Goal: Task Accomplishment & Management: Complete application form

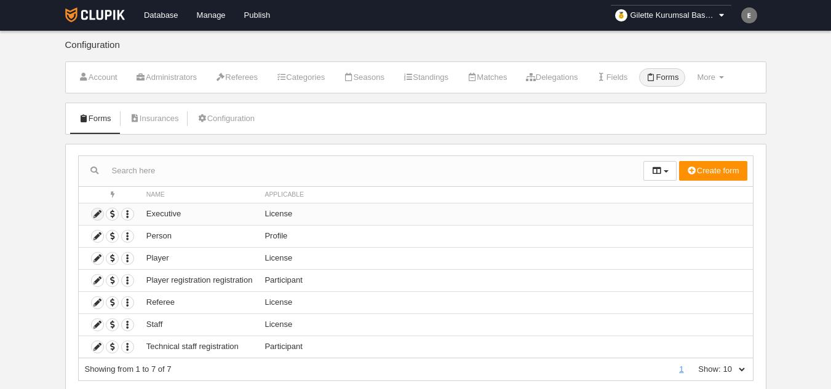
click at [98, 213] on icon at bounding box center [98, 214] width 12 height 12
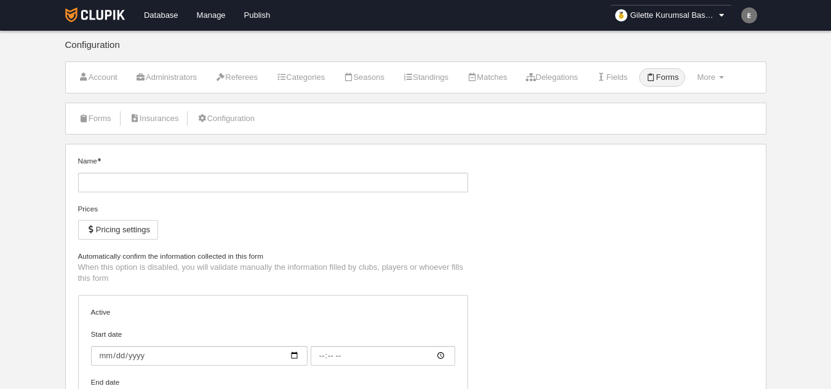
type input "Executive"
checkbox input "true"
select select "selected"
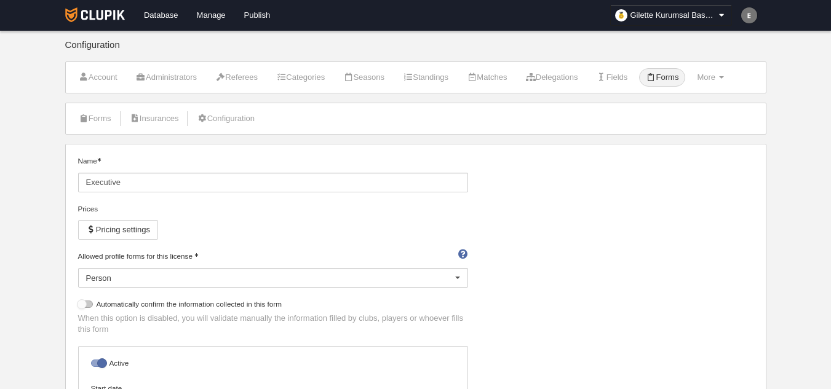
click at [79, 301] on div at bounding box center [85, 304] width 15 height 7
click at [79, 304] on input "checkbox" at bounding box center [83, 308] width 8 height 8
checkbox input "true"
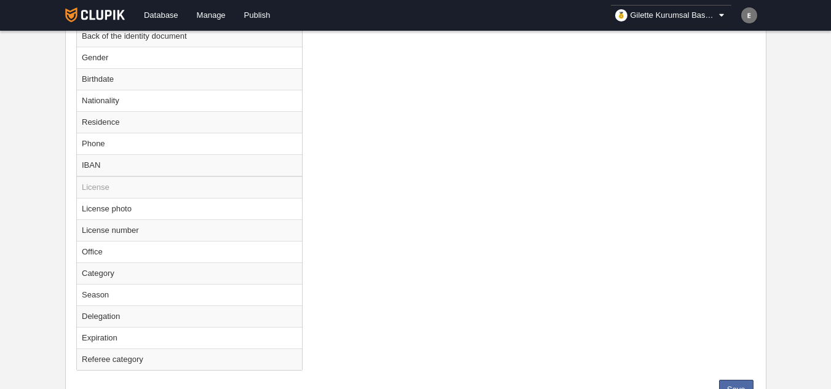
scroll to position [776, 0]
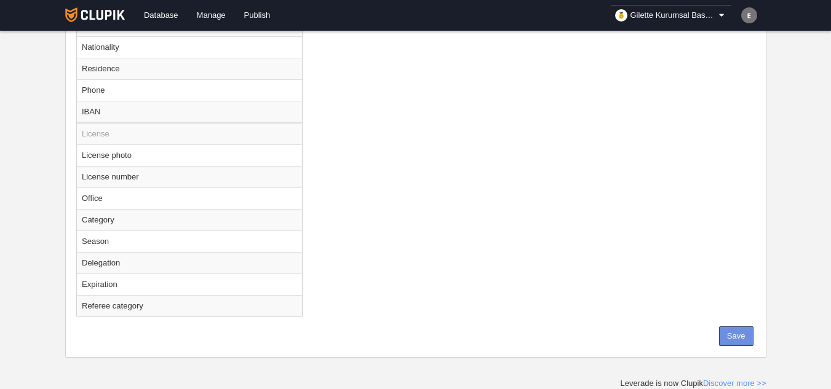
click at [728, 340] on button "Save" at bounding box center [736, 336] width 34 height 20
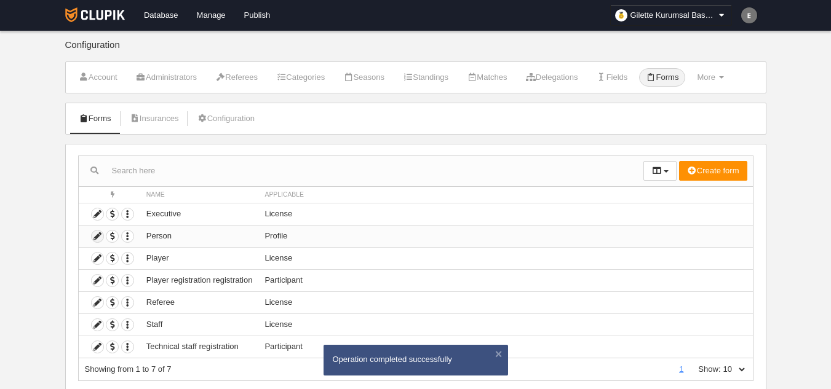
click at [94, 236] on icon at bounding box center [98, 237] width 12 height 12
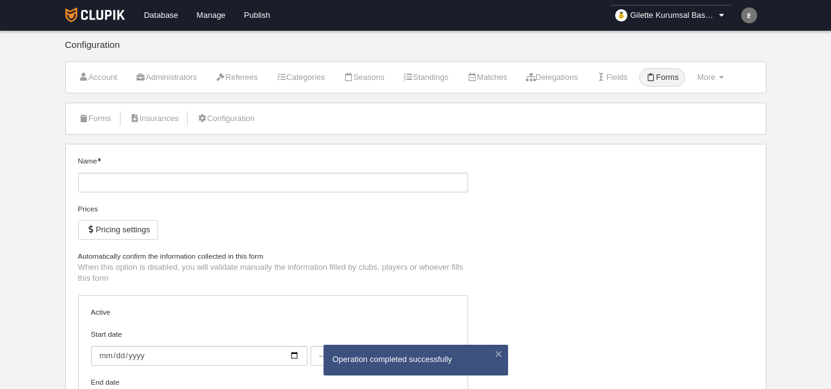
type input "Person"
checkbox input "true"
click at [86, 258] on div at bounding box center [85, 256] width 15 height 7
click at [86, 258] on input "checkbox" at bounding box center [83, 260] width 8 height 8
checkbox input "true"
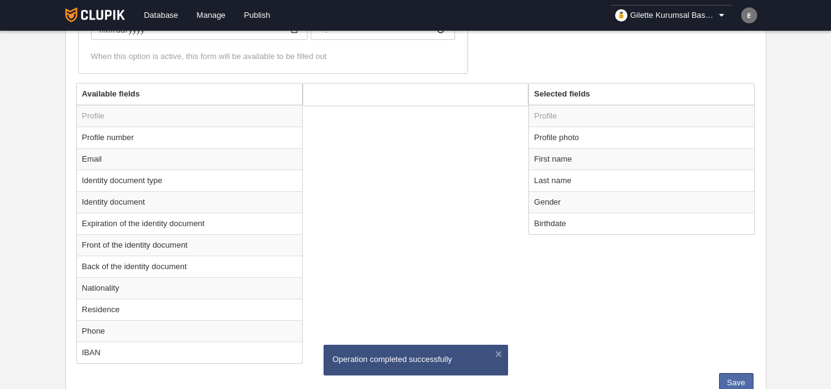
scroll to position [427, 0]
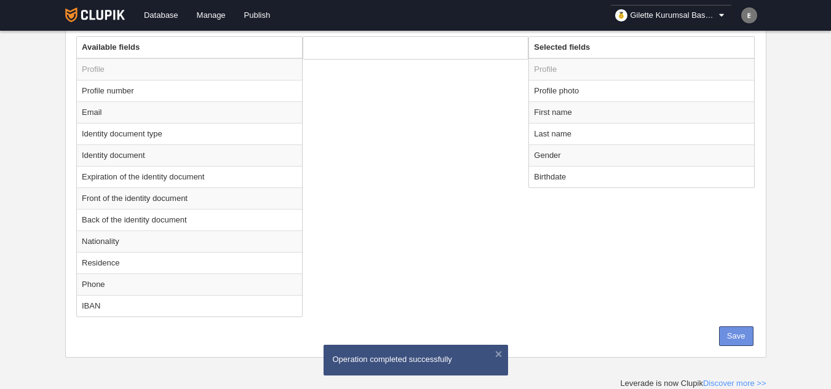
click at [728, 338] on button "Save" at bounding box center [736, 336] width 34 height 20
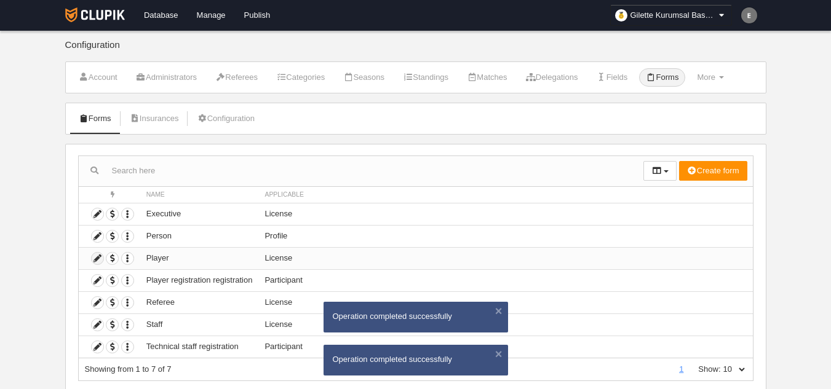
click at [95, 261] on icon at bounding box center [98, 259] width 12 height 12
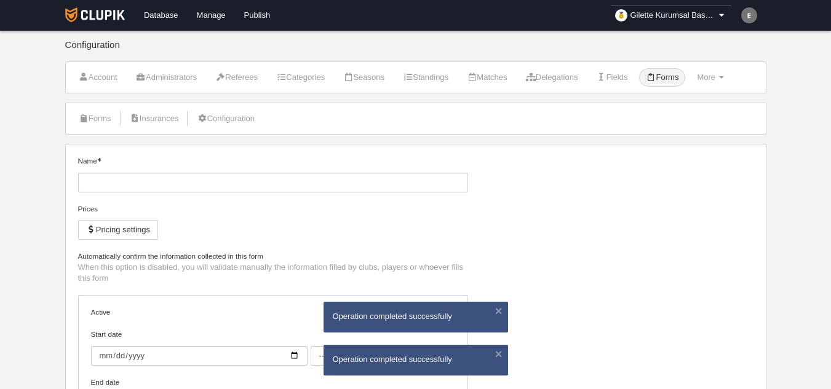
type input "Player"
checkbox input "true"
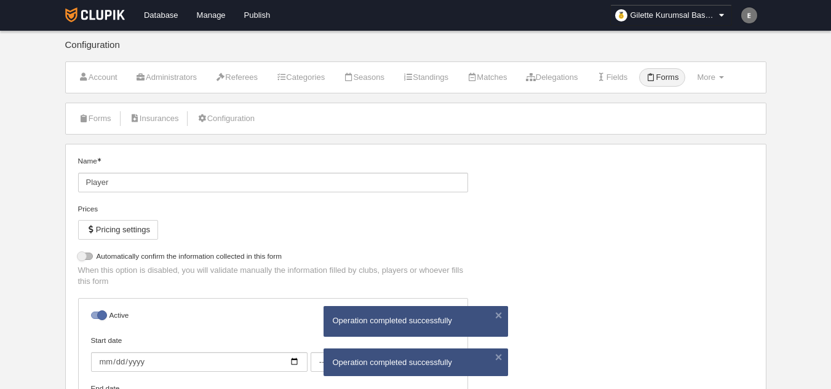
select select "selected"
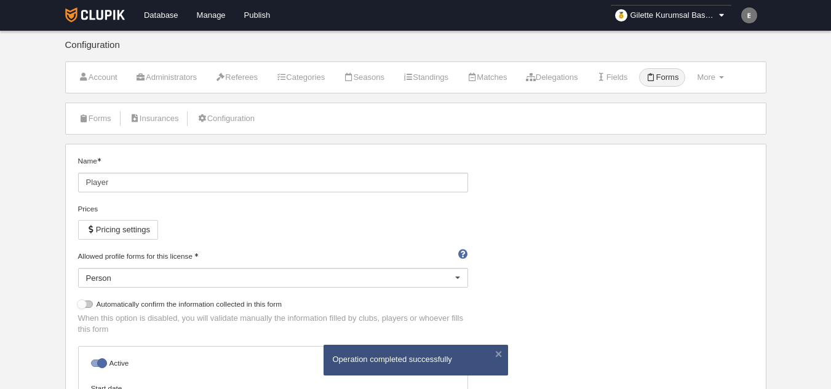
click at [85, 304] on div at bounding box center [85, 304] width 15 height 7
click at [85, 304] on input "checkbox" at bounding box center [83, 308] width 8 height 8
checkbox input "true"
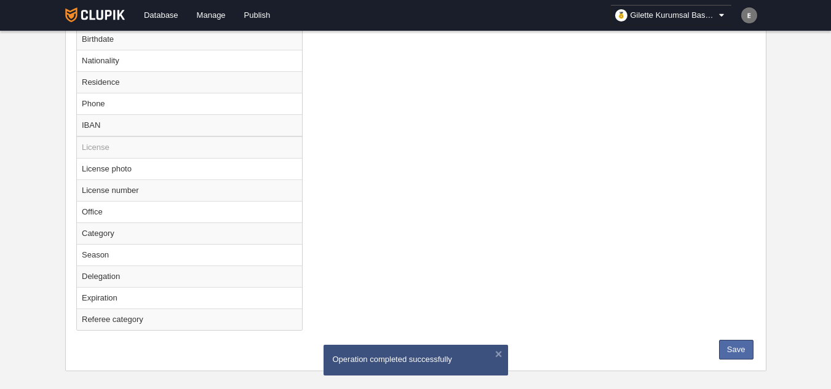
scroll to position [776, 0]
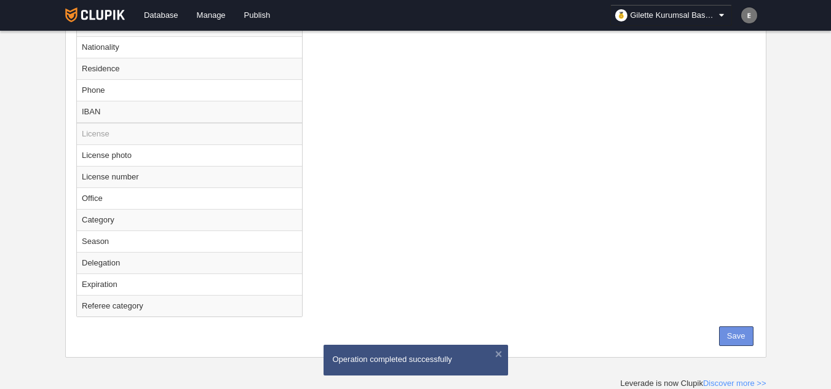
click at [736, 345] on button "Save" at bounding box center [736, 336] width 34 height 20
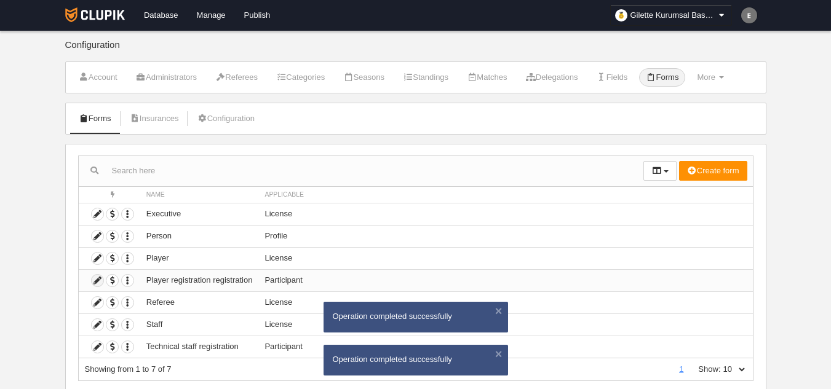
click at [95, 282] on icon at bounding box center [98, 281] width 12 height 12
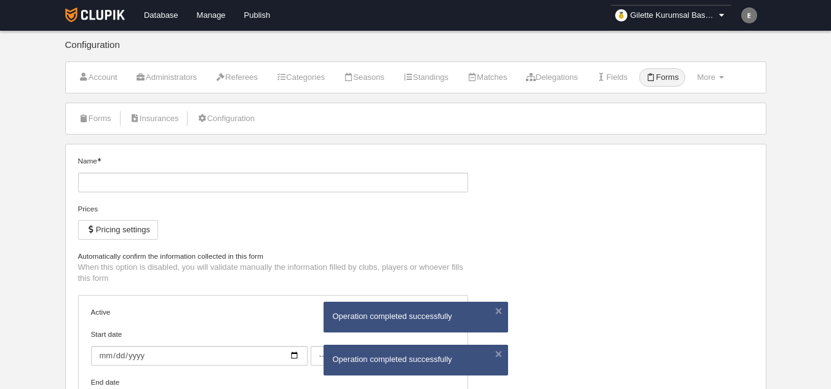
type input "Player registration registration"
checkbox input "true"
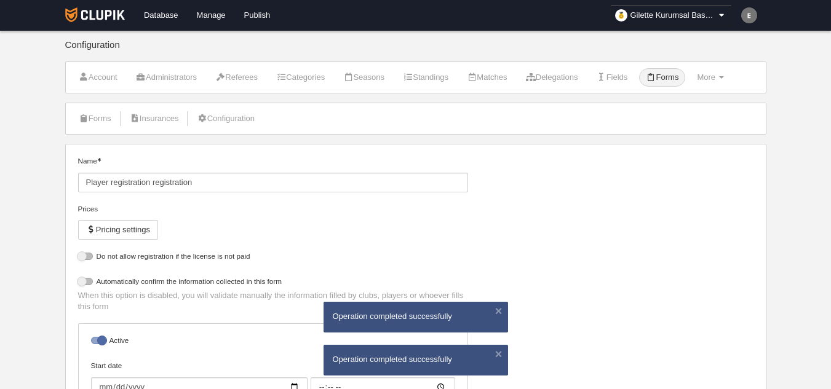
select select "selected"
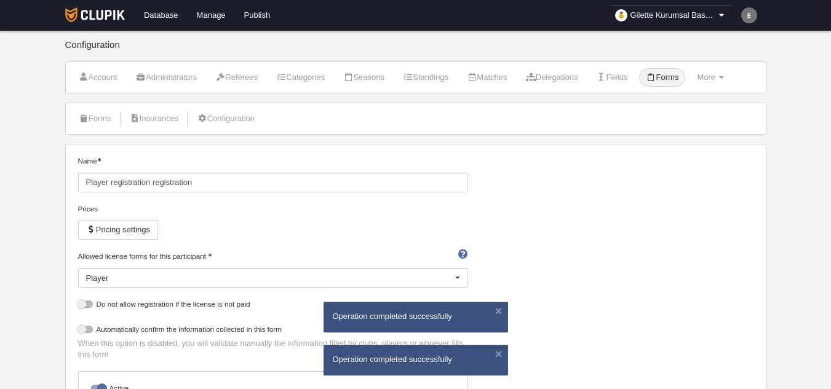
scroll to position [184, 0]
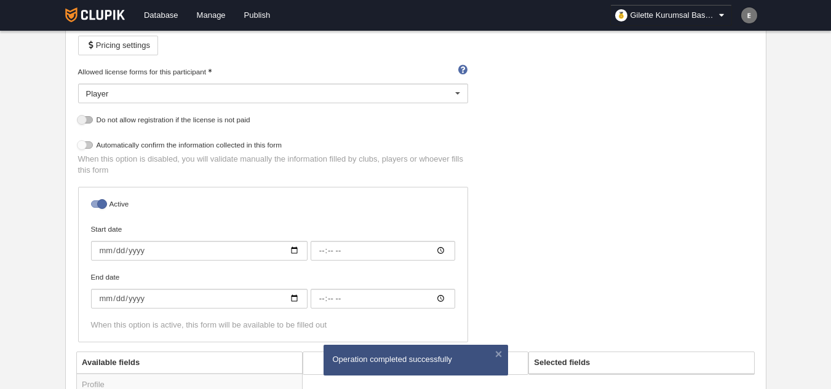
click at [86, 148] on div at bounding box center [85, 144] width 15 height 7
click at [86, 148] on input "checkbox" at bounding box center [83, 148] width 8 height 8
checkbox input "true"
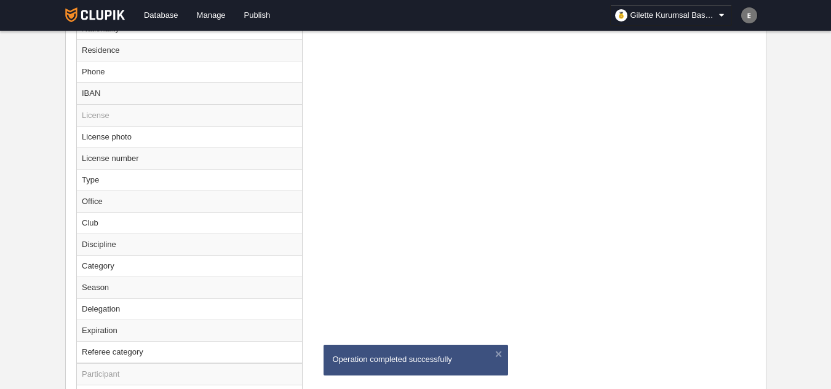
scroll to position [910, 0]
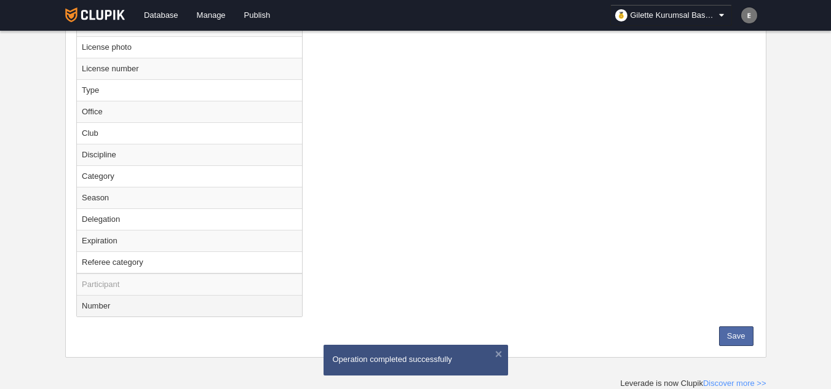
click at [135, 304] on td "Number" at bounding box center [189, 306] width 225 height 22
radio input "true"
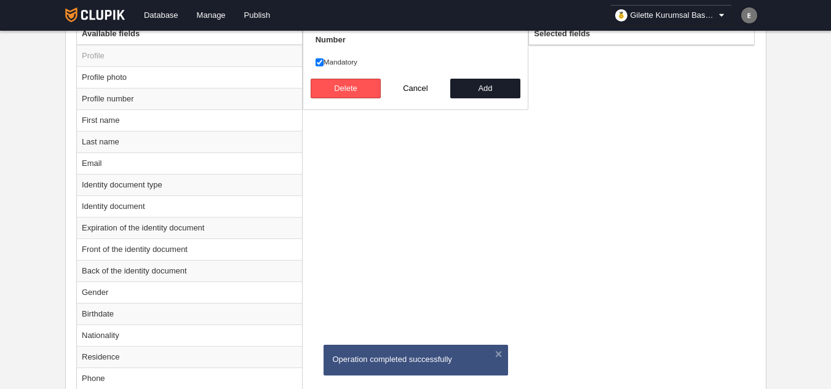
scroll to position [357, 0]
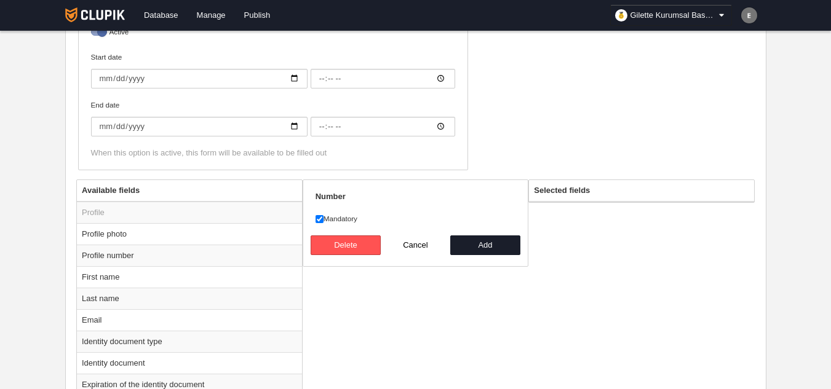
click at [338, 218] on label "Mandatory" at bounding box center [415, 218] width 200 height 11
click at [323, 218] on input "Mandatory" at bounding box center [319, 219] width 8 height 8
checkbox input "false"
click at [479, 247] on button "Add" at bounding box center [485, 245] width 70 height 20
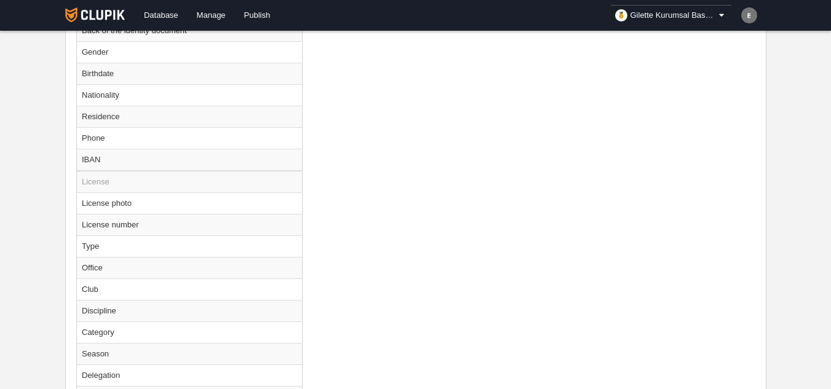
scroll to position [866, 0]
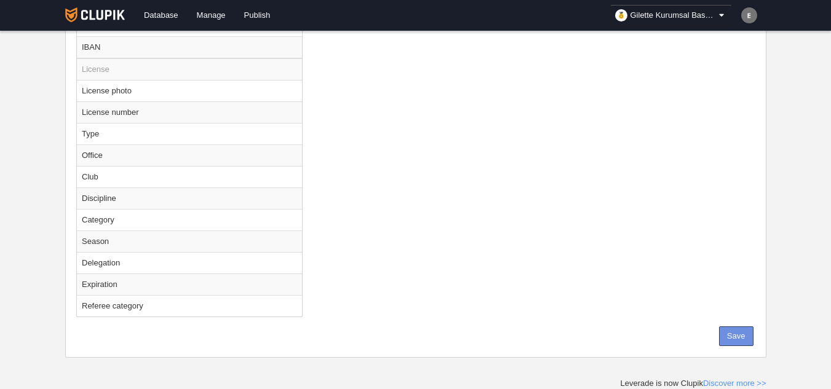
click at [741, 339] on button "Save" at bounding box center [736, 336] width 34 height 20
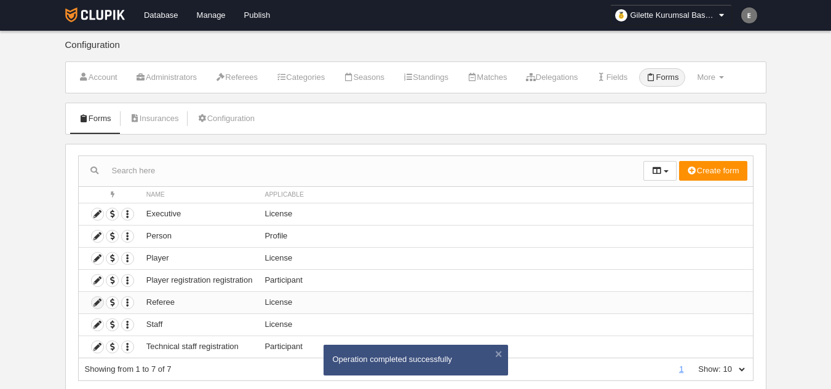
click at [94, 306] on icon at bounding box center [98, 303] width 12 height 12
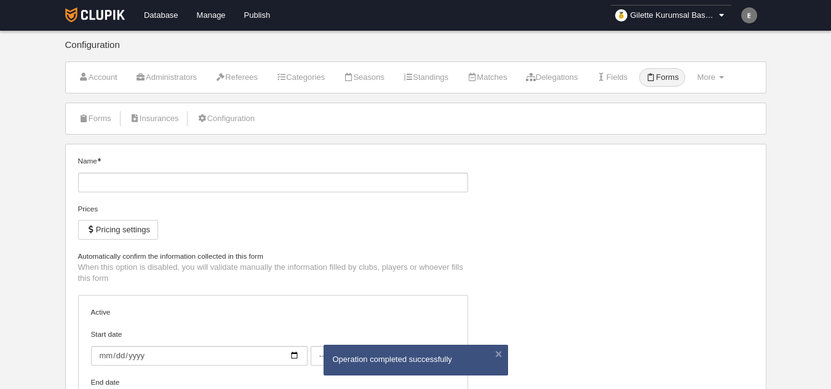
type input "Referee"
checkbox input "true"
click at [83, 256] on div at bounding box center [85, 256] width 15 height 7
click at [83, 256] on input "checkbox" at bounding box center [83, 260] width 8 height 8
checkbox input "true"
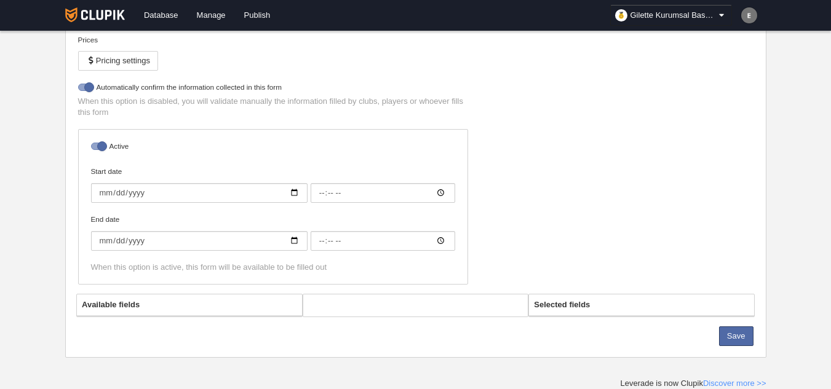
select select "selected"
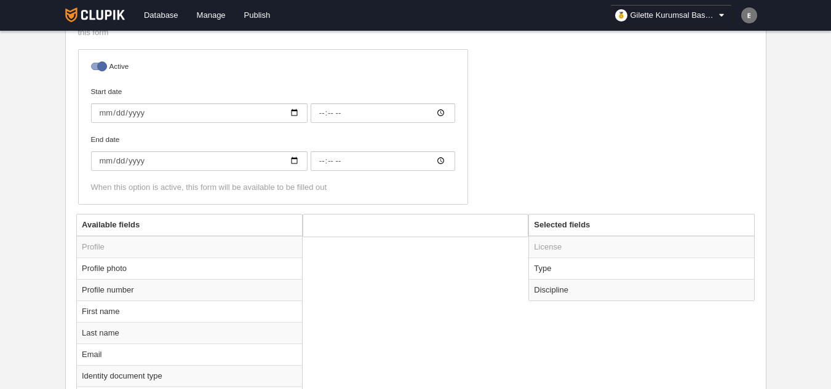
scroll to position [401, 0]
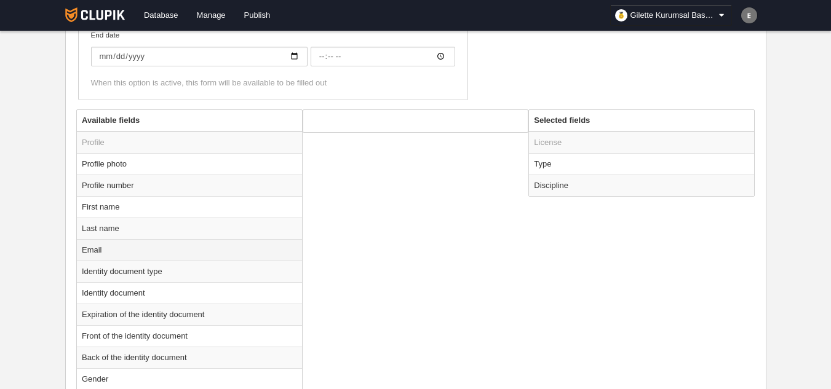
click at [101, 250] on td "Email" at bounding box center [189, 250] width 225 height 22
radio input "true"
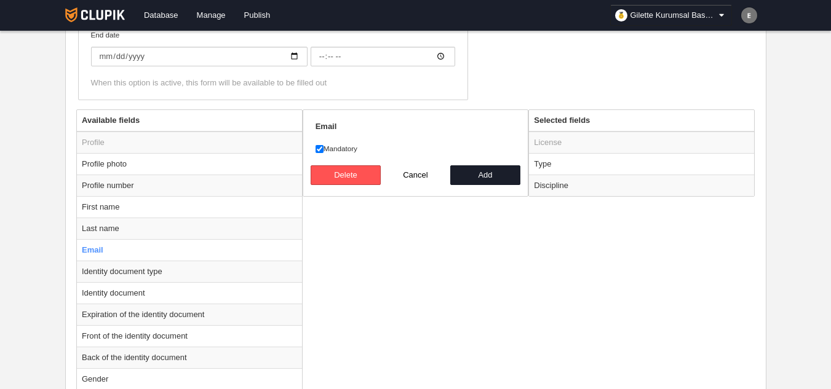
click at [343, 145] on label "Mandatory" at bounding box center [415, 148] width 200 height 11
click at [323, 145] on input "Mandatory" at bounding box center [319, 149] width 8 height 8
checkbox input "false"
click at [464, 175] on button "Add" at bounding box center [485, 175] width 70 height 20
radio input "false"
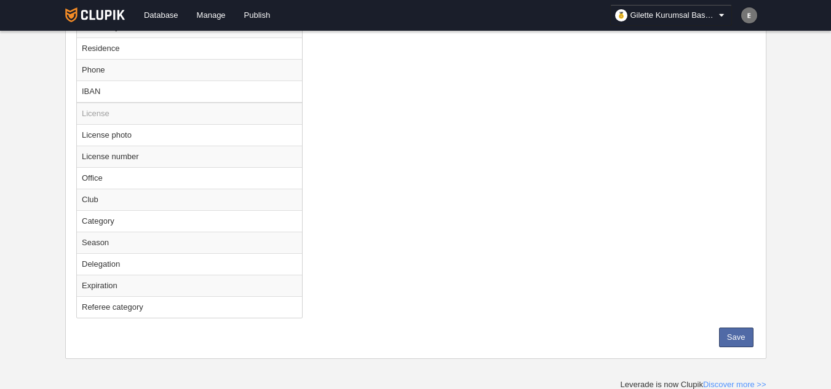
scroll to position [776, 0]
click at [730, 333] on button "Save" at bounding box center [736, 336] width 34 height 20
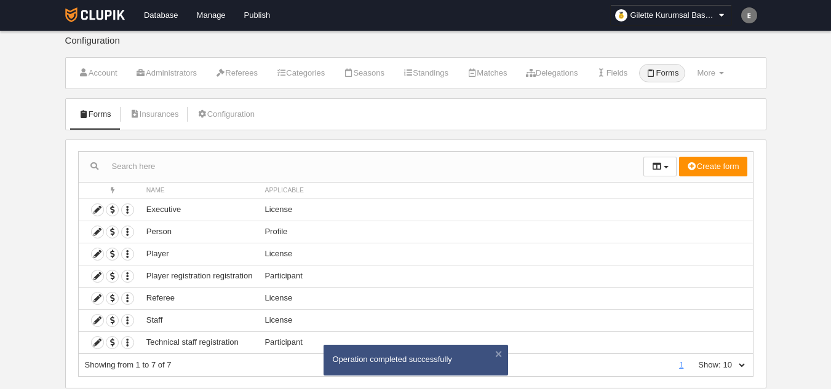
scroll to position [35, 0]
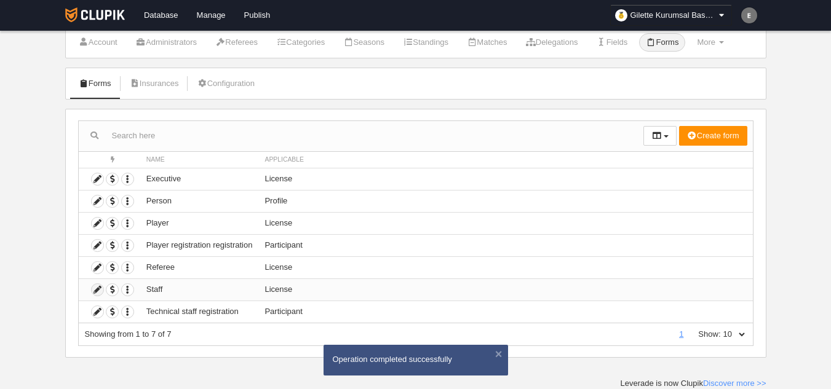
click at [93, 289] on icon at bounding box center [98, 290] width 12 height 12
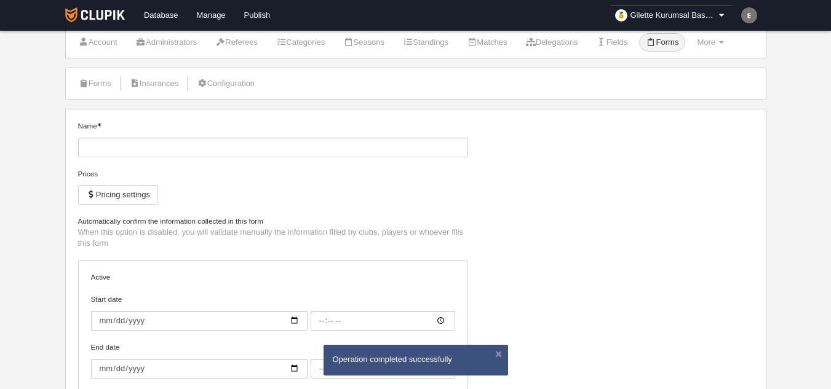
type input "Staff"
checkbox input "true"
select select "selected"
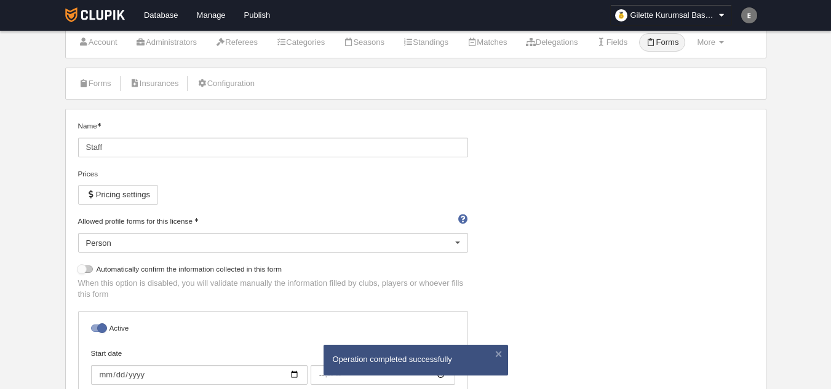
click at [85, 269] on div at bounding box center [85, 269] width 15 height 7
click at [85, 269] on input "checkbox" at bounding box center [83, 273] width 8 height 8
checkbox input "true"
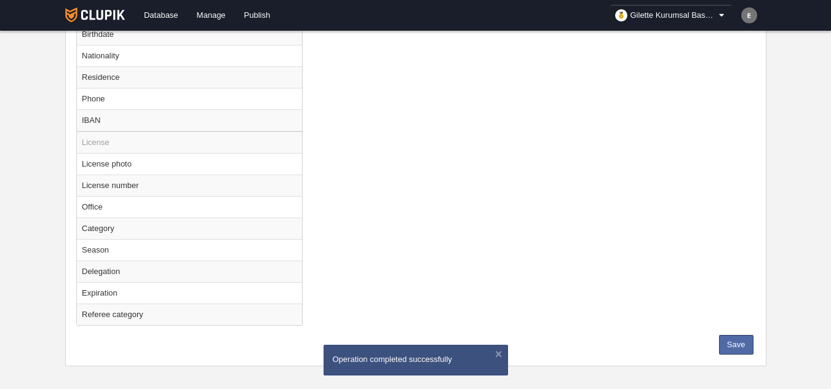
scroll to position [776, 0]
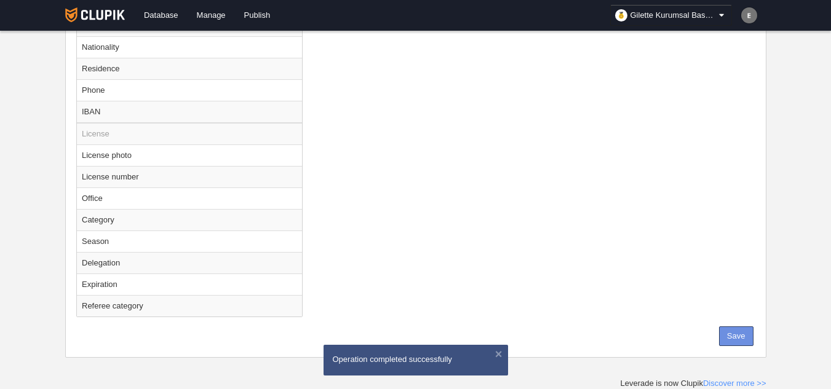
click at [733, 339] on button "Save" at bounding box center [736, 336] width 34 height 20
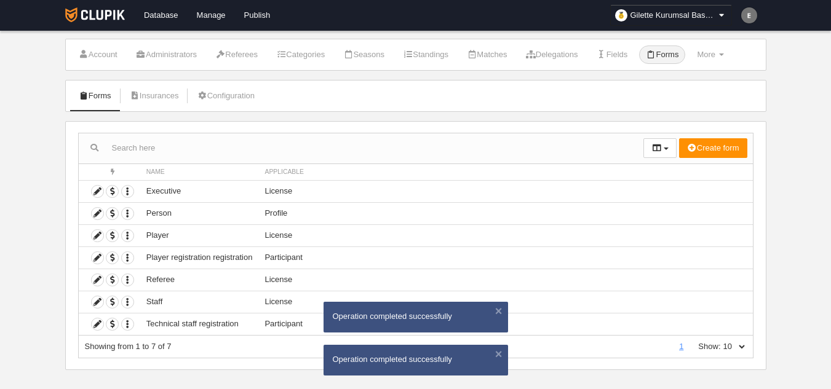
scroll to position [35, 0]
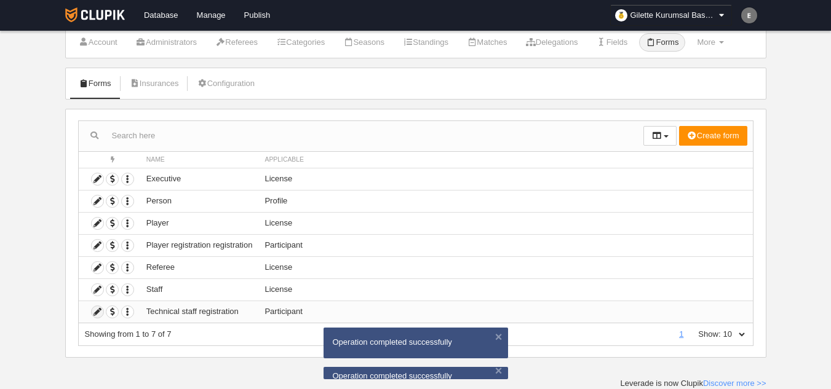
click at [93, 312] on icon at bounding box center [98, 312] width 12 height 12
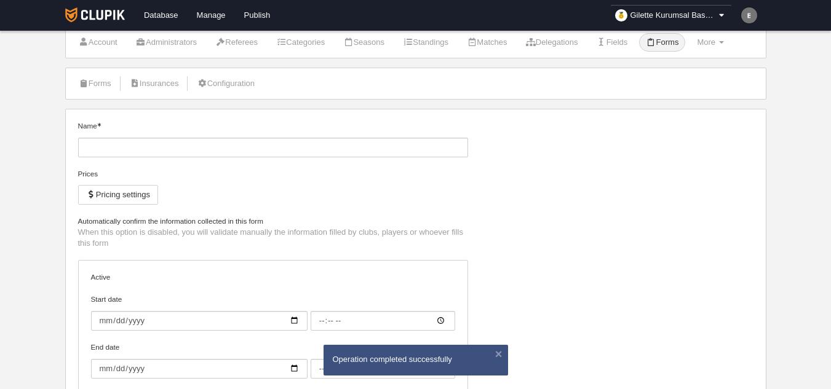
type input "Technical staff registration"
checkbox input "true"
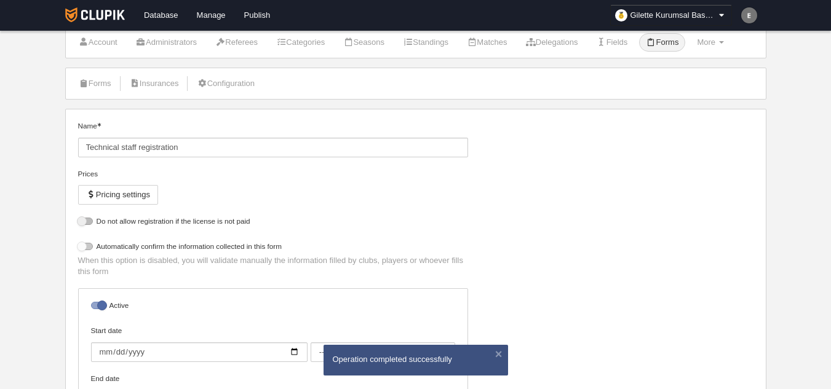
select select "selected"
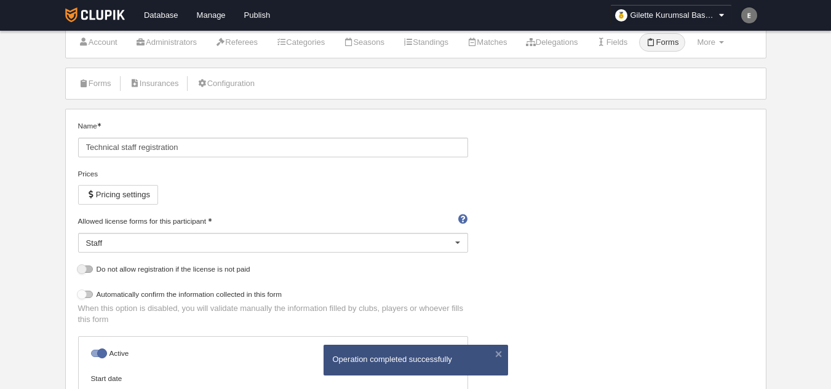
click at [89, 296] on div at bounding box center [85, 294] width 15 height 7
click at [87, 296] on input "checkbox" at bounding box center [83, 298] width 8 height 8
checkbox input "true"
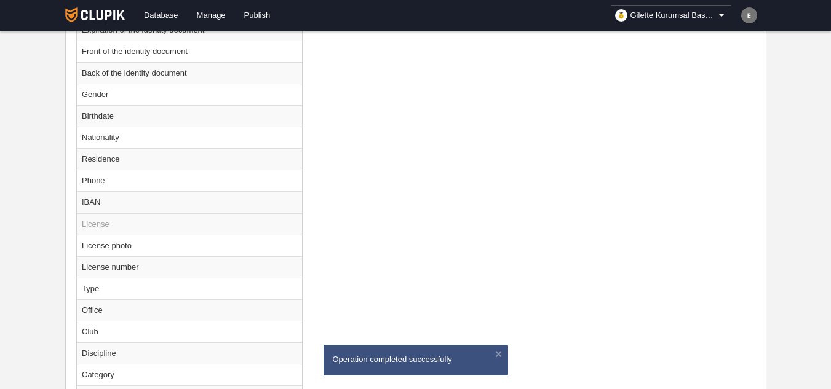
scroll to position [910, 0]
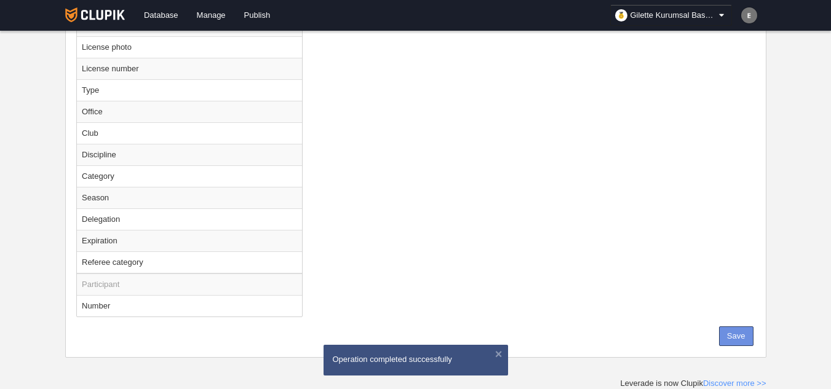
click at [721, 345] on button "Save" at bounding box center [736, 336] width 34 height 20
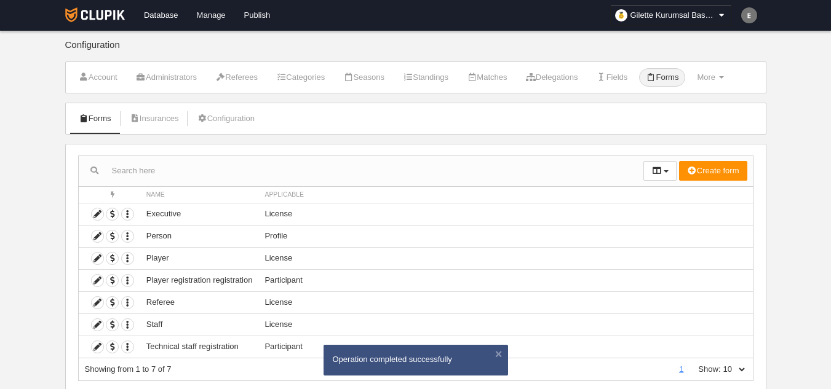
click at [218, 18] on link "Manage" at bounding box center [210, 15] width 47 height 31
